Goal: Information Seeking & Learning: Learn about a topic

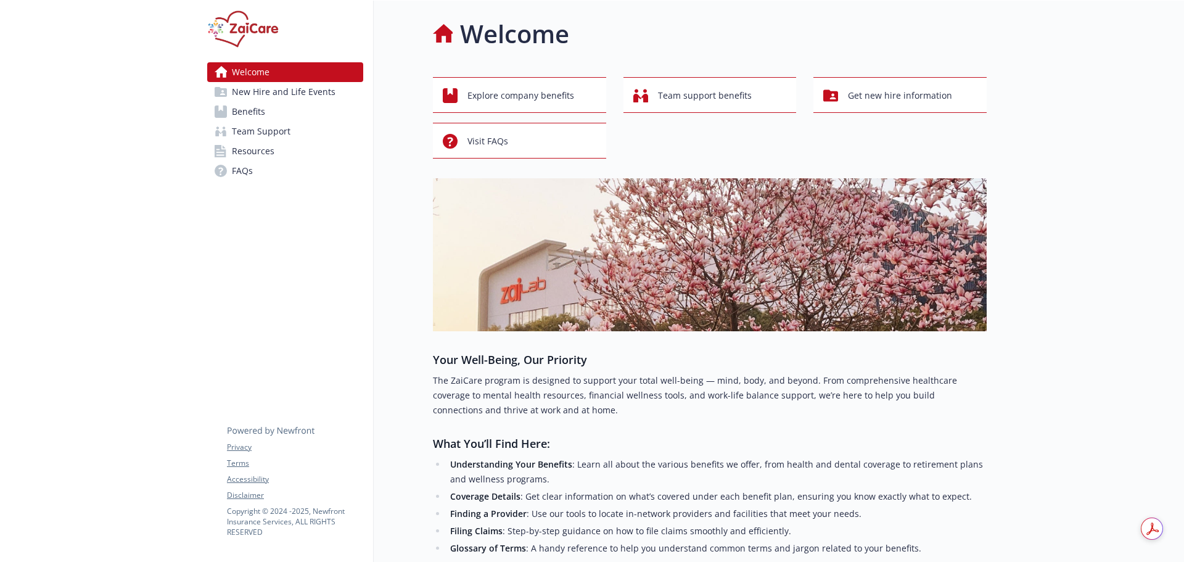
click at [247, 114] on span "Benefits" at bounding box center [248, 112] width 33 height 20
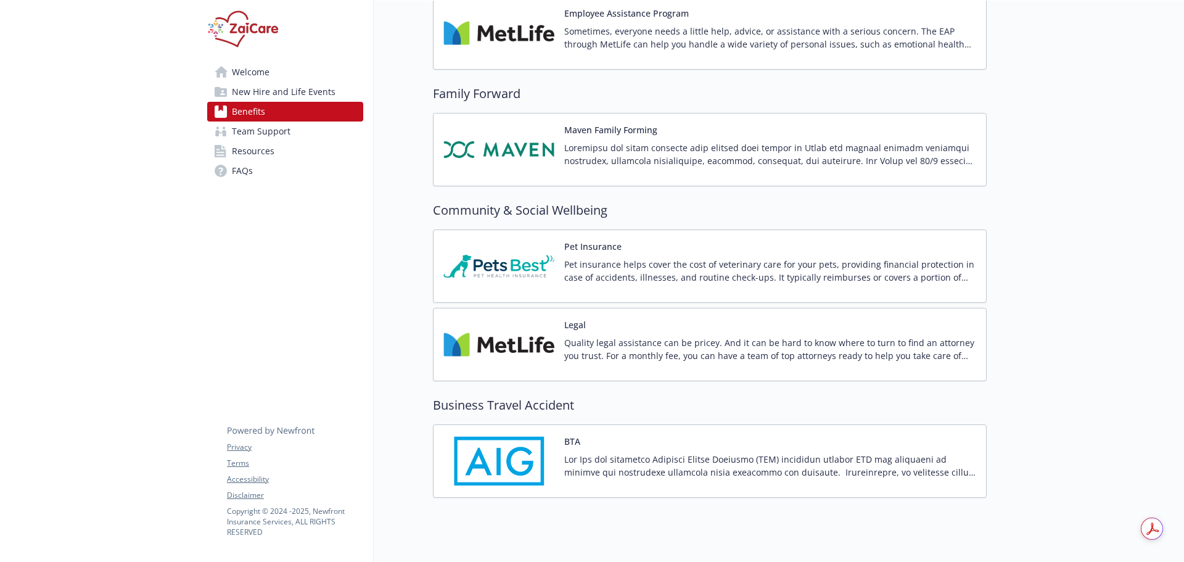
scroll to position [2948, 0]
